Goal: Task Accomplishment & Management: Use online tool/utility

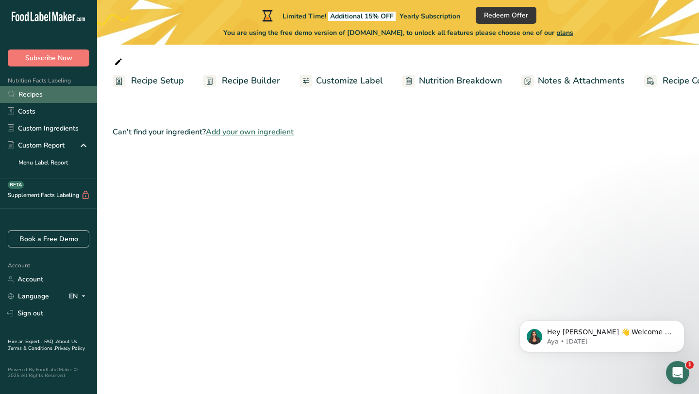
click at [45, 98] on link "Recipes" at bounding box center [48, 94] width 97 height 17
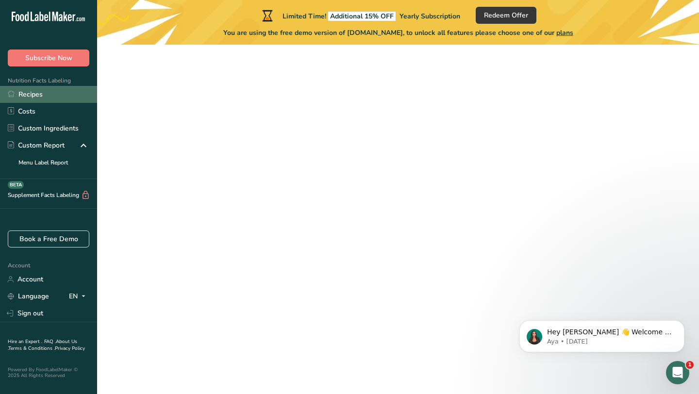
click at [32, 95] on link "Recipes" at bounding box center [48, 94] width 97 height 17
click at [678, 375] on icon "Open Intercom Messenger" at bounding box center [678, 373] width 16 height 16
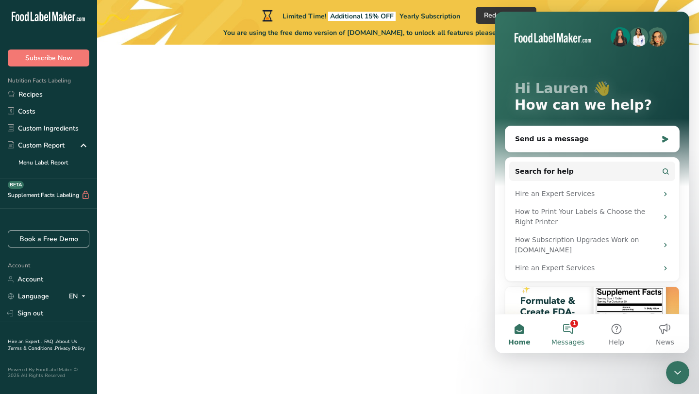
click at [559, 325] on button "1 Messages" at bounding box center [568, 334] width 49 height 39
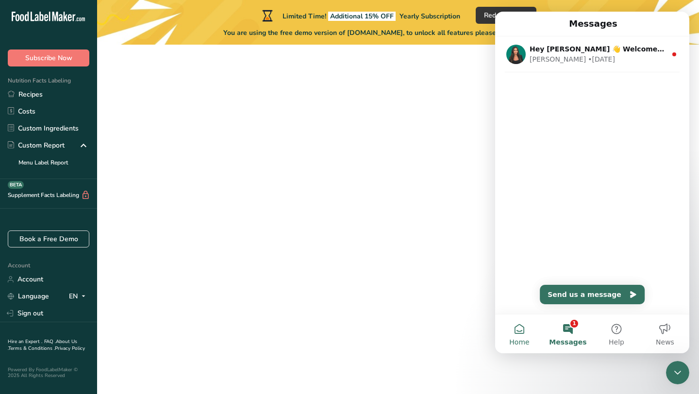
click at [523, 332] on button "Home" at bounding box center [519, 334] width 49 height 39
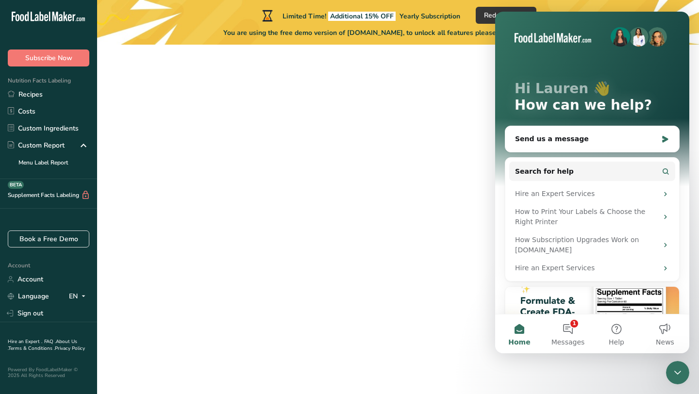
click at [257, 181] on div at bounding box center [398, 215] width 571 height 326
click at [35, 107] on link "Costs" at bounding box center [48, 111] width 97 height 17
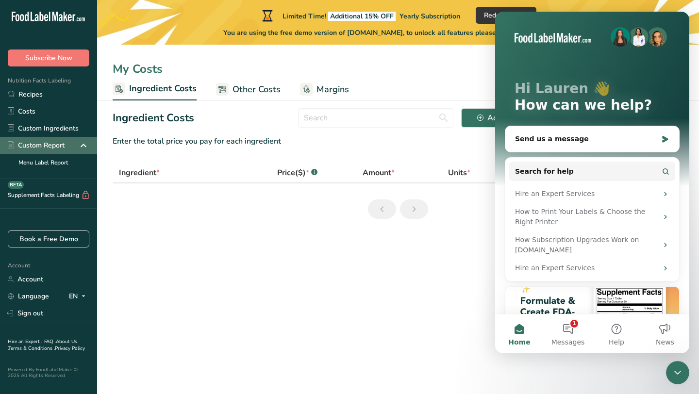
click at [48, 138] on div "Custom Report" at bounding box center [48, 145] width 97 height 17
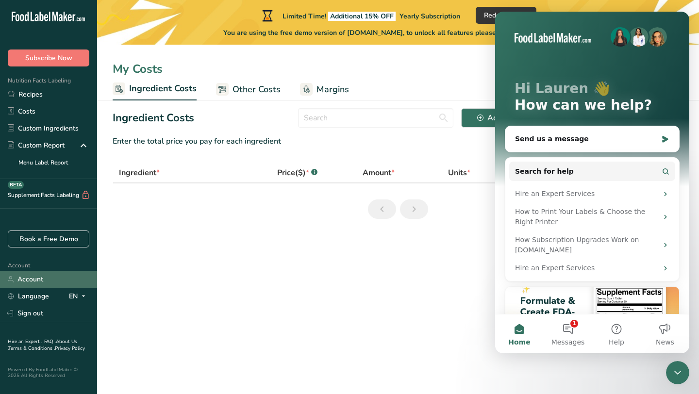
click at [34, 274] on link "Account" at bounding box center [48, 279] width 97 height 17
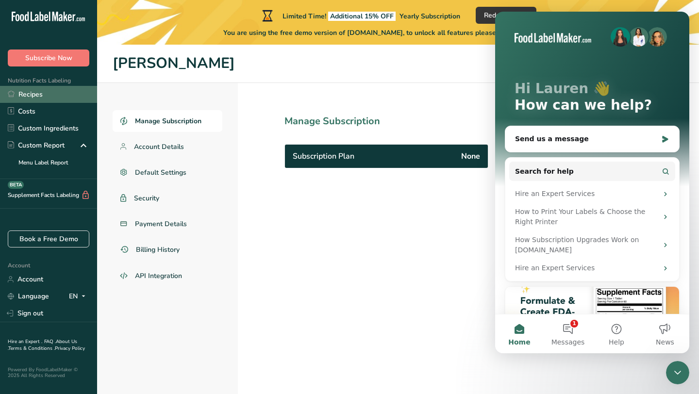
click at [32, 94] on link "Recipes" at bounding box center [48, 94] width 97 height 17
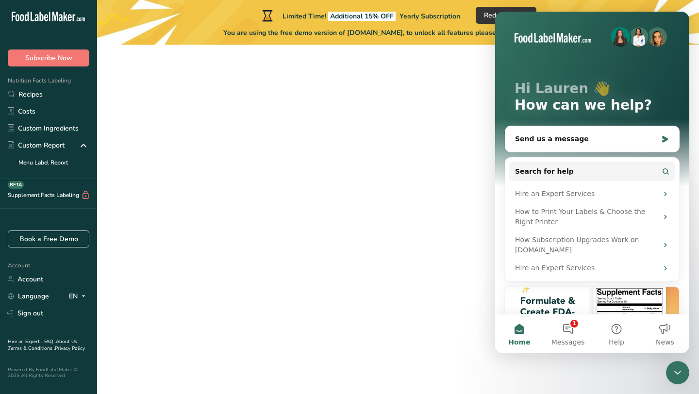
click at [487, 67] on div at bounding box center [398, 215] width 571 height 326
click at [294, 31] on span "You are using the free demo version of FoodLabelMaker.com, to unlock all featur…" at bounding box center [398, 33] width 350 height 10
click at [238, 82] on div at bounding box center [398, 215] width 571 height 326
click at [579, 340] on span "Messages" at bounding box center [567, 342] width 33 height 7
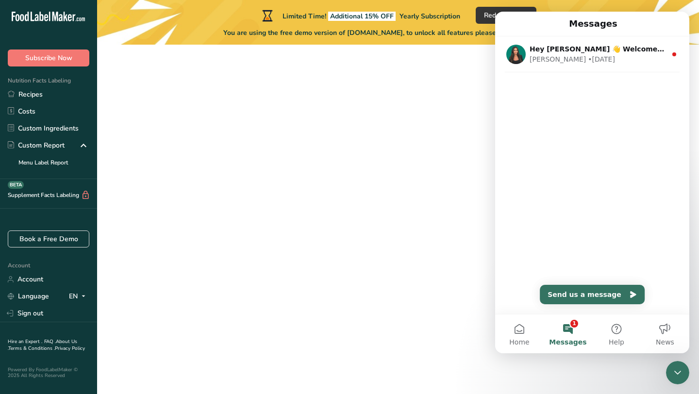
click at [675, 369] on icon "Close Intercom Messenger" at bounding box center [678, 373] width 12 height 12
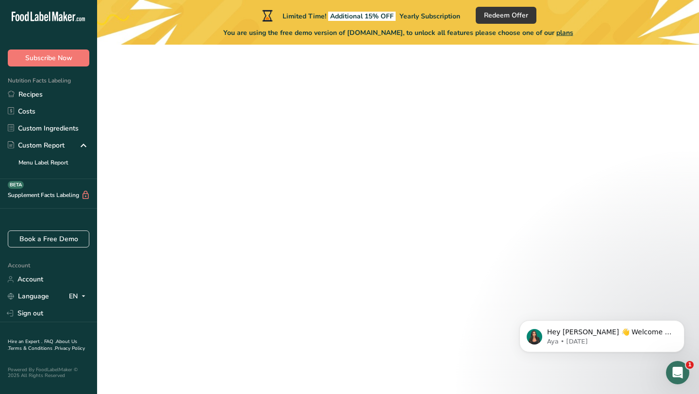
click at [591, 62] on div at bounding box center [398, 215] width 571 height 326
click at [27, 98] on link "Recipes" at bounding box center [48, 94] width 97 height 17
click at [39, 109] on link "Costs" at bounding box center [48, 111] width 97 height 17
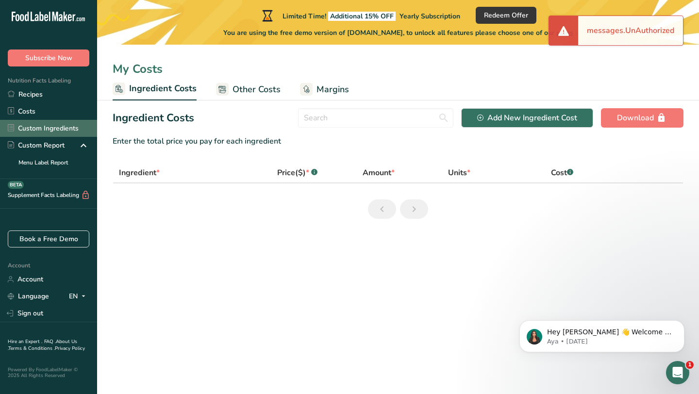
click at [38, 130] on link "Custom Ingredients" at bounding box center [48, 128] width 97 height 17
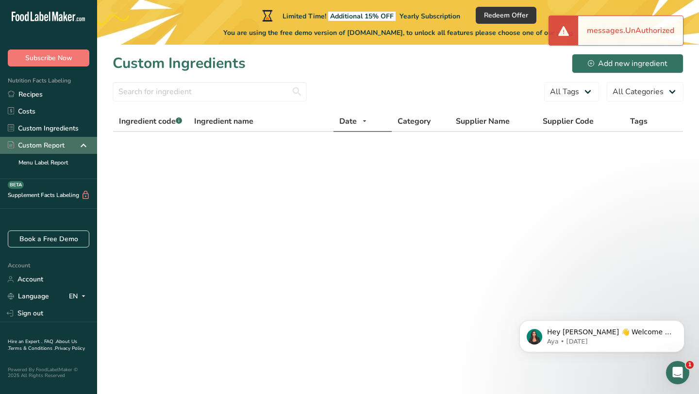
click at [36, 144] on div "Custom Report" at bounding box center [36, 145] width 57 height 10
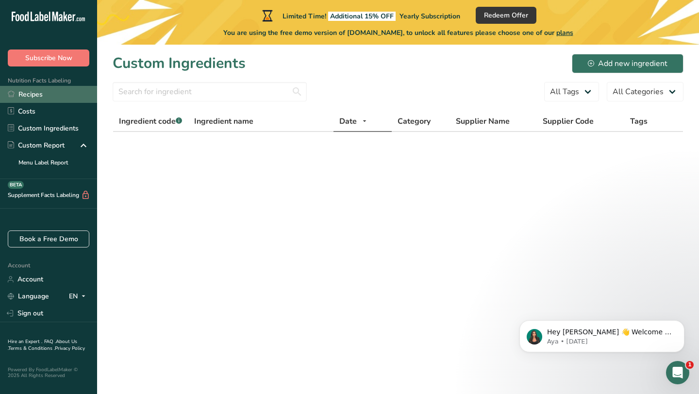
click at [48, 99] on link "Recipes" at bounding box center [48, 94] width 97 height 17
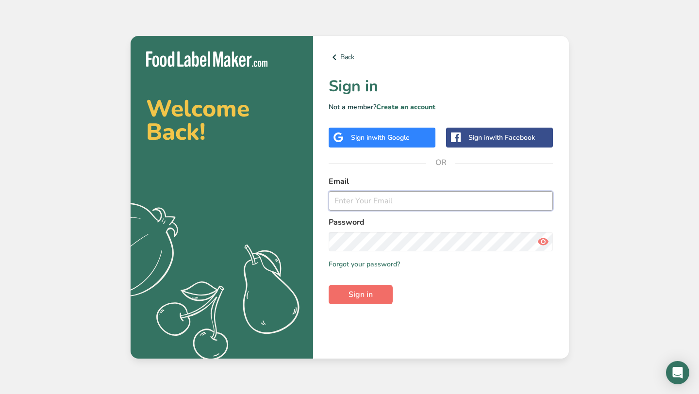
type input "[EMAIL_ADDRESS][DOMAIN_NAME]"
click at [377, 293] on button "Sign in" at bounding box center [361, 294] width 64 height 19
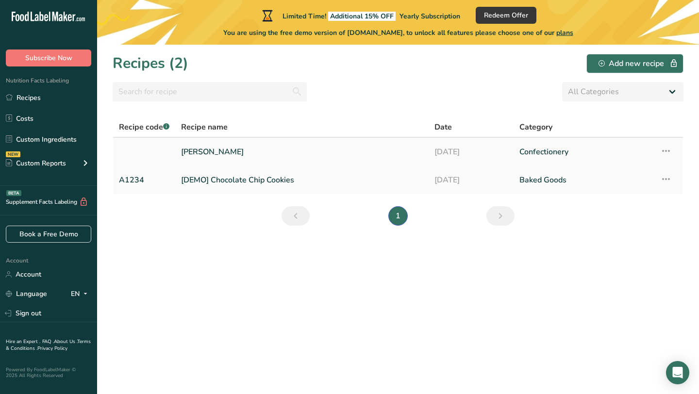
click at [210, 150] on link "[PERSON_NAME]" at bounding box center [302, 152] width 242 height 20
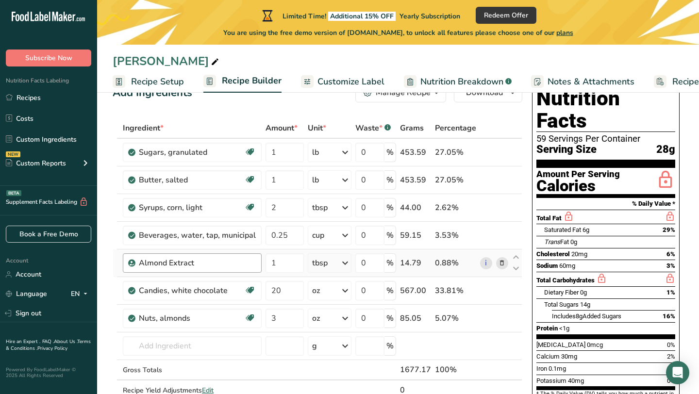
scroll to position [29, 0]
